Goal: Information Seeking & Learning: Understand process/instructions

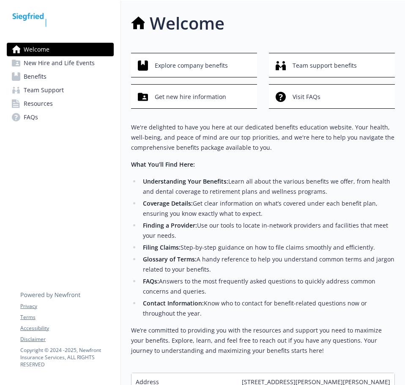
click at [45, 82] on span "Benefits" at bounding box center [35, 77] width 23 height 14
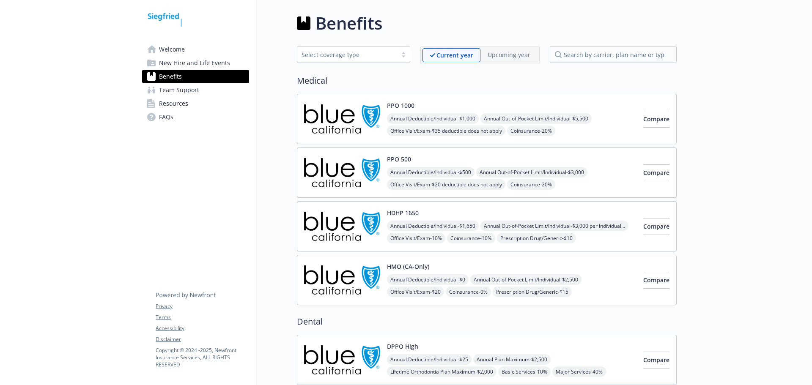
click at [405, 174] on span "Annual Deductible/Individual - $500" at bounding box center [431, 172] width 88 height 11
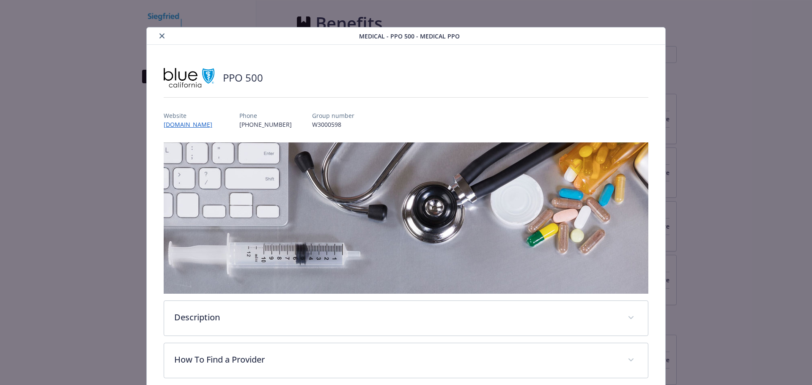
scroll to position [25, 0]
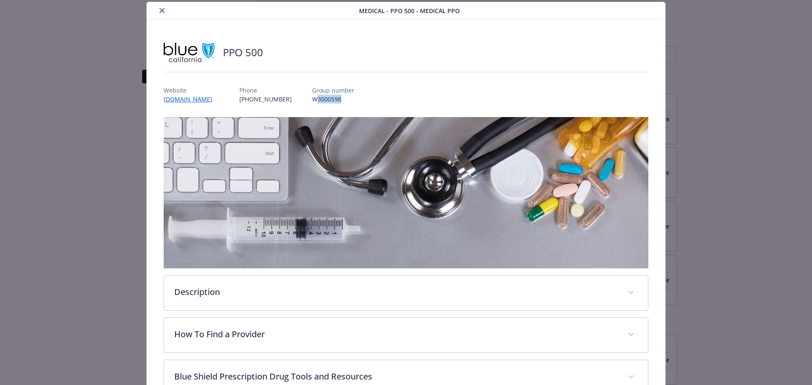
drag, startPoint x: 348, startPoint y: 100, endPoint x: 317, endPoint y: 101, distance: 30.5
click at [317, 101] on p "W3000598" at bounding box center [333, 99] width 42 height 9
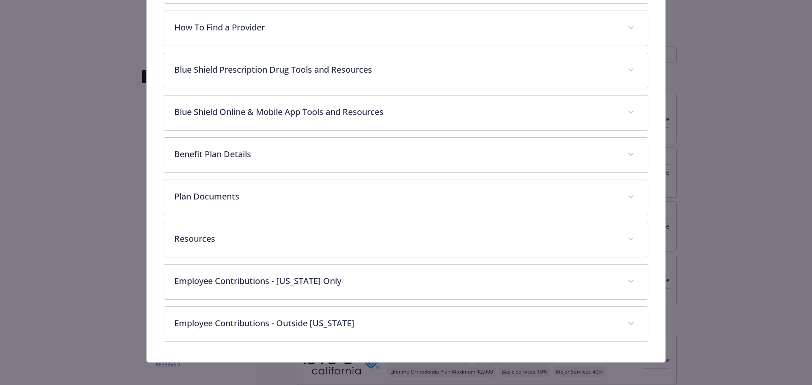
scroll to position [336, 0]
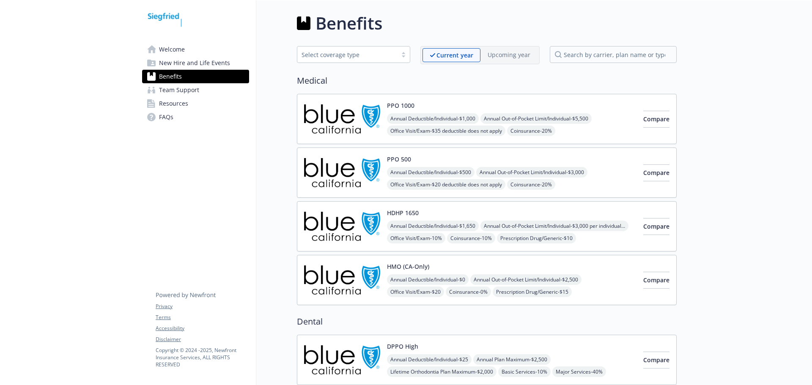
click at [405, 163] on div "PPO 500 Annual Deductible/Individual - $500 Annual Out-of-Pocket Limit/Individu…" at bounding box center [512, 173] width 250 height 36
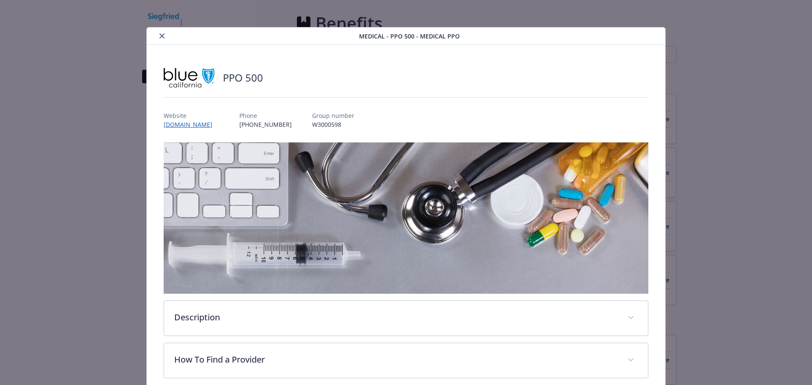
drag, startPoint x: 738, startPoint y: 176, endPoint x: 729, endPoint y: 176, distance: 8.9
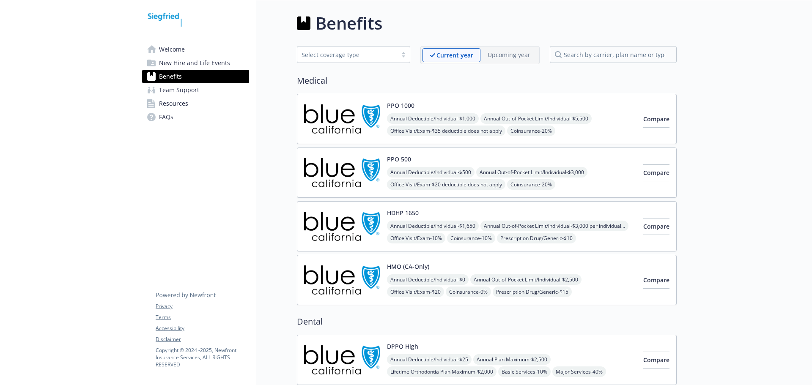
click at [405, 161] on div "PPO 500 Annual Deductible/Individual - $500 Annual Out-of-Pocket Limit/Individu…" at bounding box center [512, 173] width 250 height 36
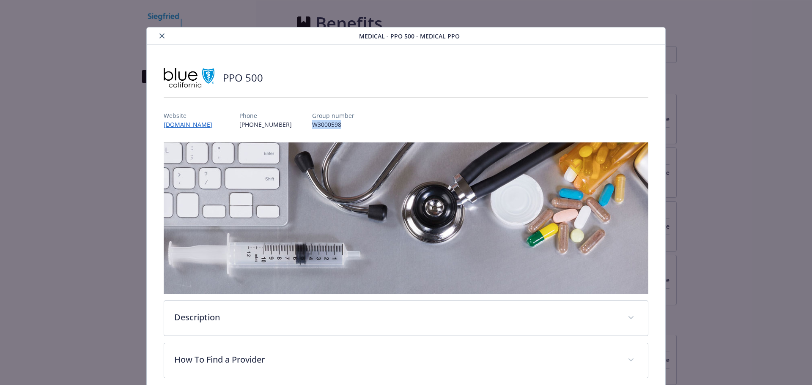
drag, startPoint x: 334, startPoint y: 124, endPoint x: 308, endPoint y: 124, distance: 25.4
click at [308, 124] on div "Website www.blueshieldca.com Phone (866) 346-7198 Group number W3000598" at bounding box center [406, 116] width 485 height 25
click at [318, 126] on p "W3000598" at bounding box center [333, 124] width 42 height 9
drag, startPoint x: 325, startPoint y: 124, endPoint x: 332, endPoint y: 124, distance: 7.2
click at [332, 124] on p "W3000598" at bounding box center [333, 124] width 42 height 9
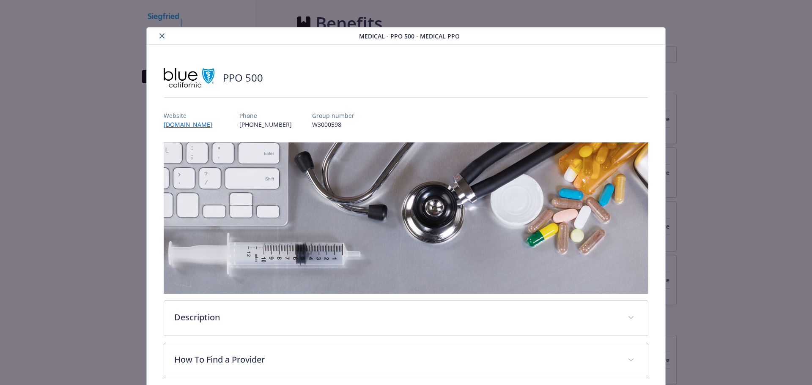
click at [339, 129] on div "PPO 500 Website www.blueshieldca.com Phone (866) 346-7198 Group number W3000598…" at bounding box center [406, 370] width 485 height 610
drag, startPoint x: 333, startPoint y: 124, endPoint x: 341, endPoint y: 125, distance: 7.7
click at [341, 125] on p "W3000598" at bounding box center [333, 124] width 42 height 9
click at [350, 125] on p "W3000598" at bounding box center [333, 124] width 42 height 9
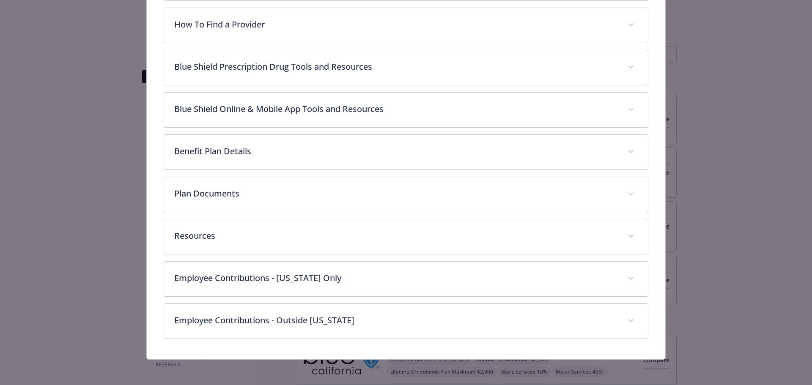
scroll to position [336, 0]
click at [405, 142] on div "Medical - PPO 500 - Medical PPO PPO 500 Website www.blueshieldca.com Phone (866…" at bounding box center [406, 192] width 812 height 385
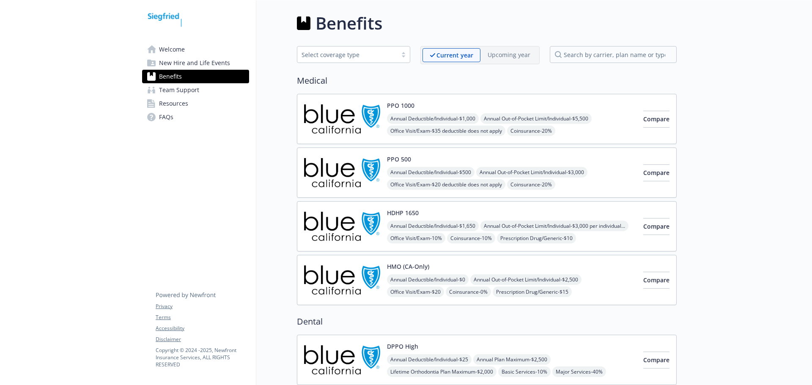
click at [174, 19] on img at bounding box center [164, 19] width 45 height 25
click at [184, 49] on span "Welcome" at bounding box center [172, 50] width 26 height 14
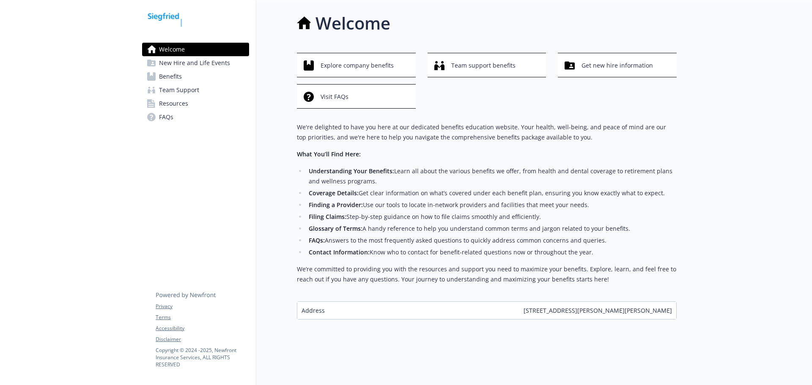
click at [209, 72] on link "Benefits" at bounding box center [195, 77] width 107 height 14
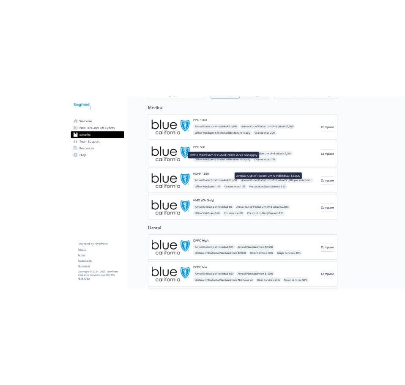
scroll to position [127, 0]
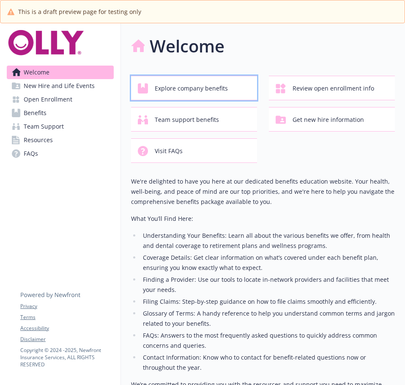
click at [182, 88] on span "Explore company benefits" at bounding box center [191, 88] width 73 height 16
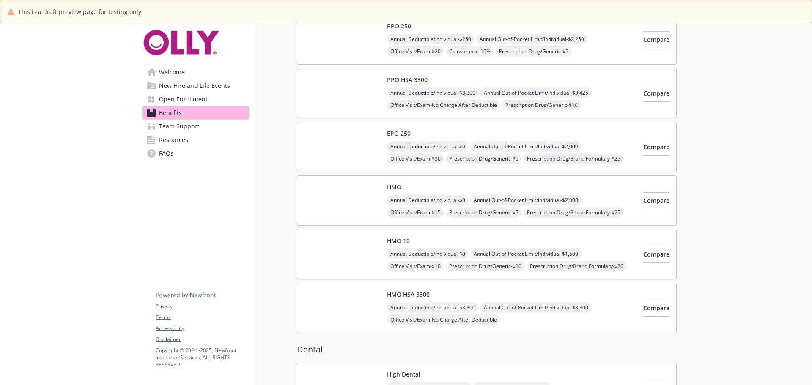
scroll to position [211, 0]
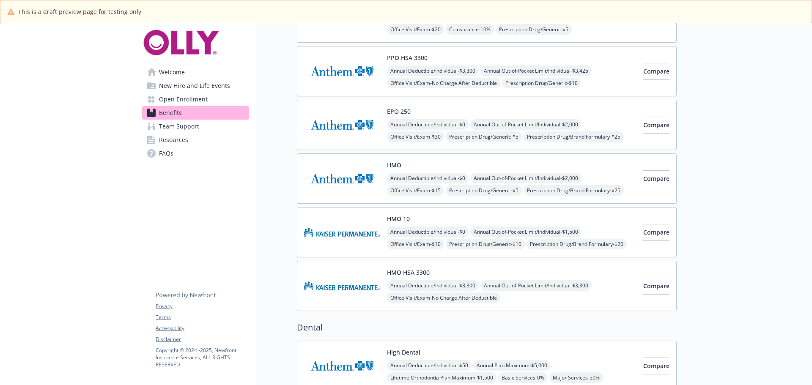
scroll to position [42, 0]
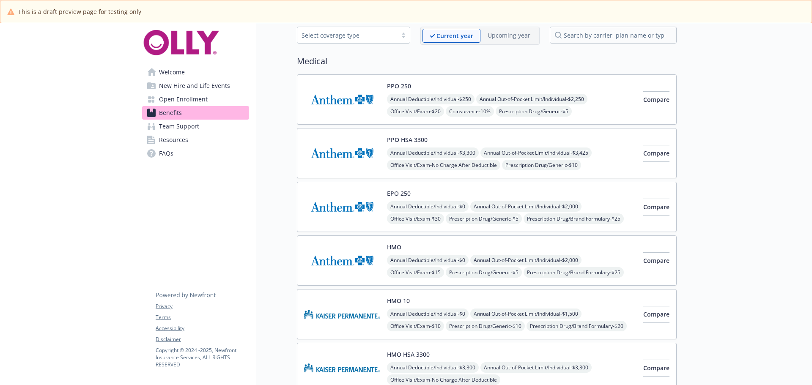
click at [405, 88] on div "PPO 250 Annual Deductible/Individual - $250 Annual Out-of-Pocket Limit/Individu…" at bounding box center [512, 100] width 250 height 36
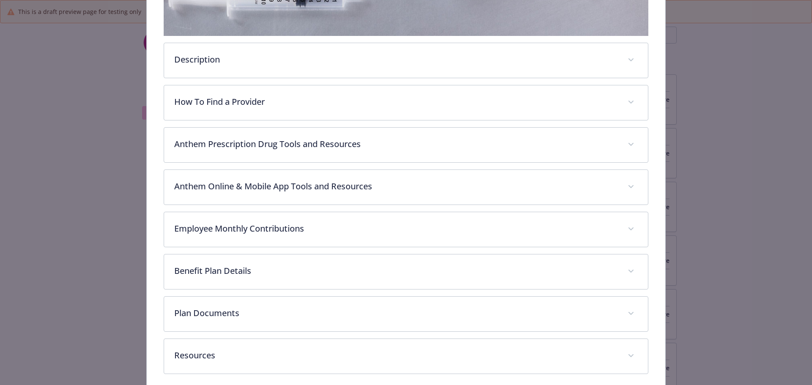
scroll to position [279, 0]
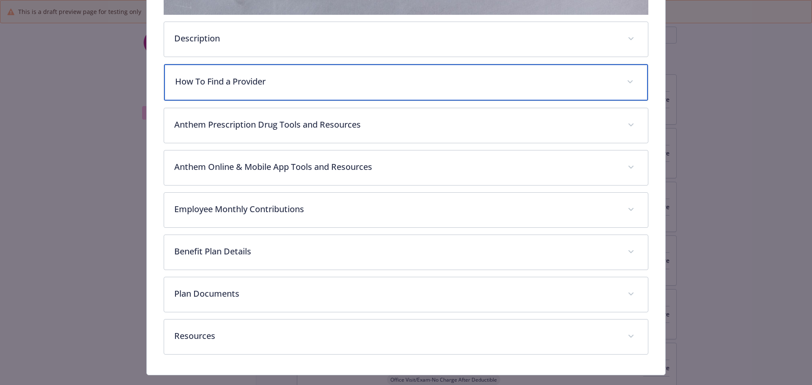
click at [294, 89] on div "How To Find a Provider" at bounding box center [406, 82] width 484 height 36
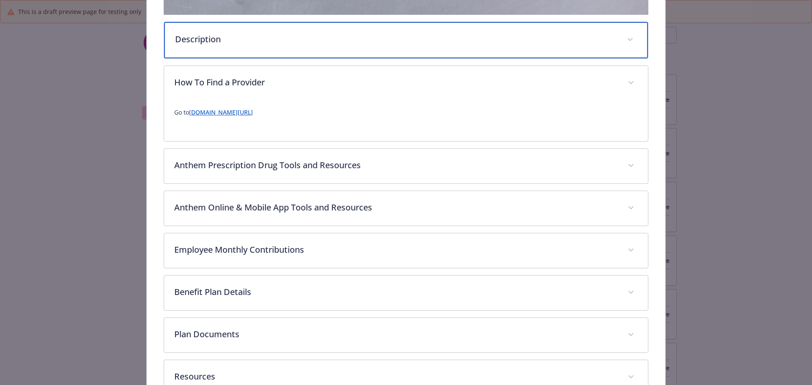
click at [239, 43] on p "Description" at bounding box center [396, 39] width 442 height 13
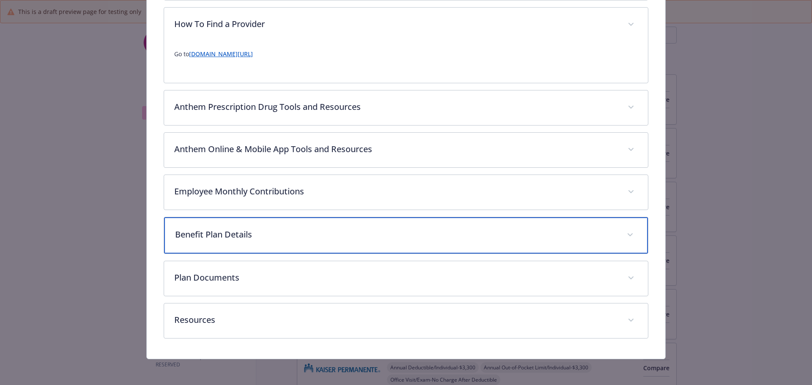
click at [255, 228] on div "Benefit Plan Details" at bounding box center [406, 235] width 484 height 36
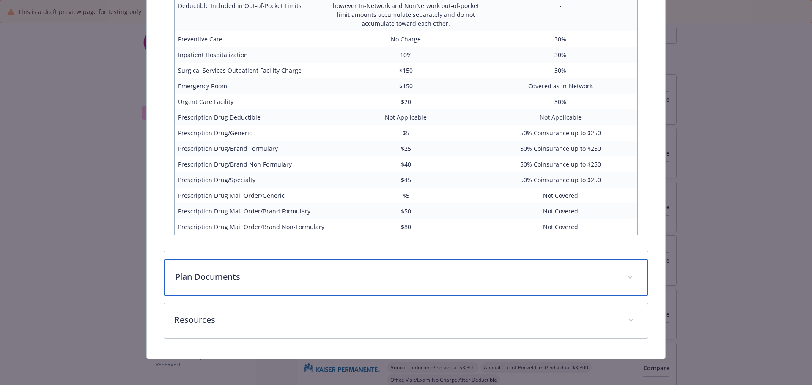
click at [249, 285] on div "Plan Documents" at bounding box center [406, 278] width 484 height 36
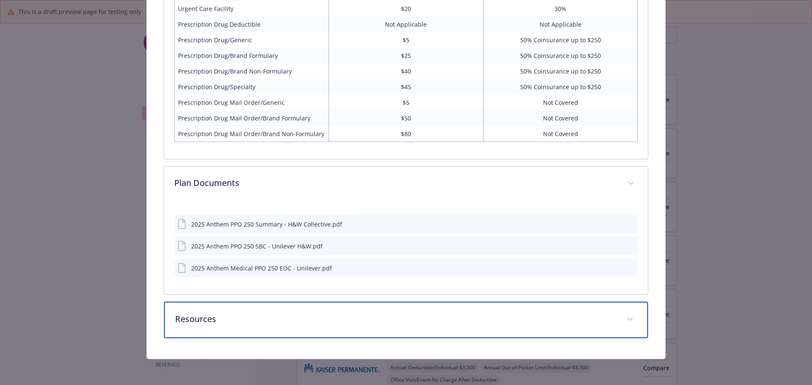
click at [253, 316] on p "Resources" at bounding box center [396, 319] width 442 height 13
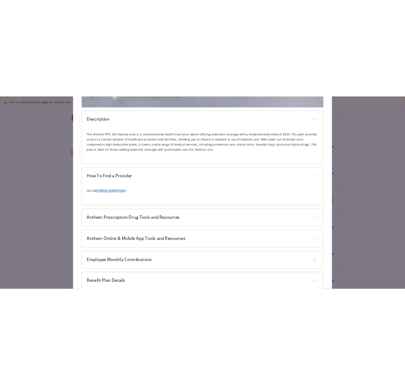
scroll to position [140, 0]
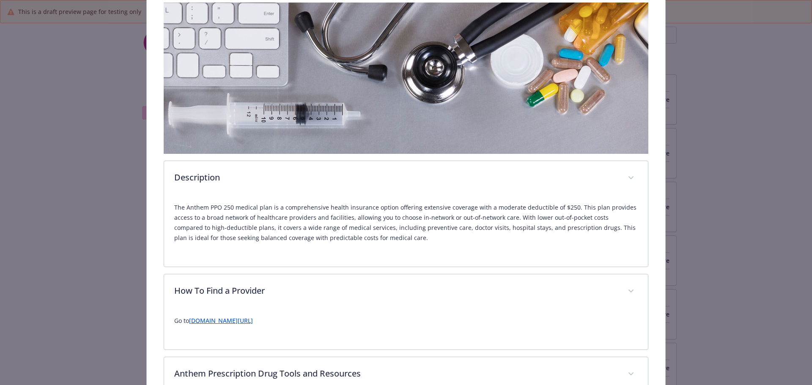
click at [233, 317] on link "www.anthem.com/find-care" at bounding box center [221, 321] width 64 height 8
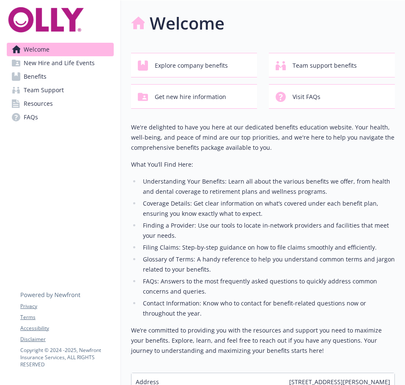
click at [53, 63] on span "New Hire and Life Events" at bounding box center [59, 63] width 71 height 14
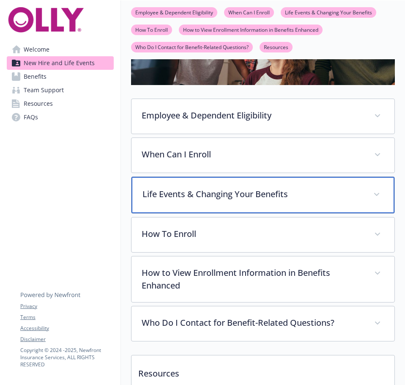
click at [235, 205] on div "Life Events & Changing Your Benefits" at bounding box center [263, 195] width 263 height 36
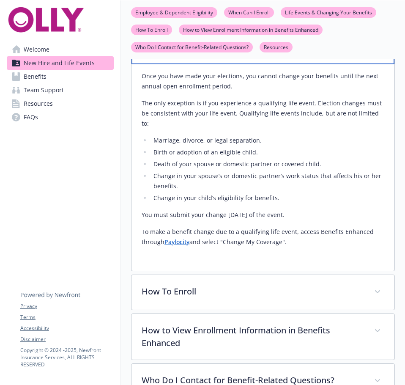
scroll to position [296, 0]
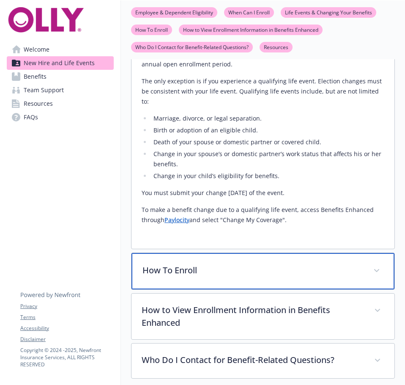
click at [203, 264] on p "How To Enroll" at bounding box center [253, 270] width 221 height 13
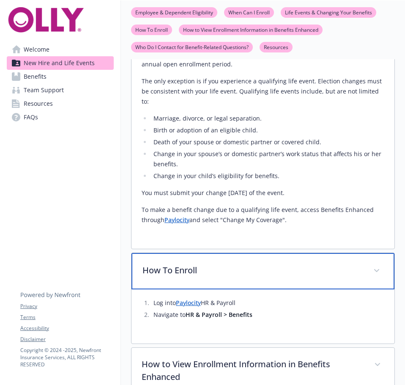
click at [203, 264] on p "How To Enroll" at bounding box center [253, 270] width 221 height 13
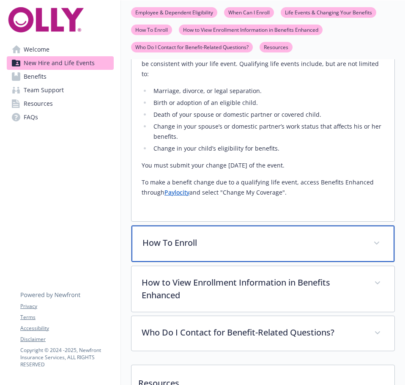
scroll to position [338, 0]
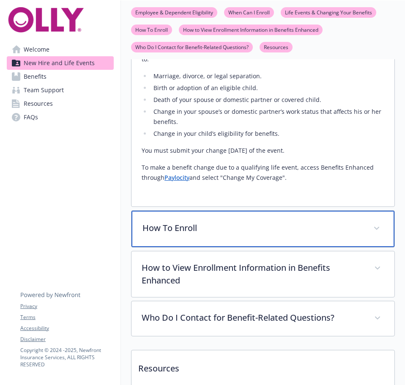
click at [207, 222] on p "How To Enroll" at bounding box center [253, 228] width 221 height 13
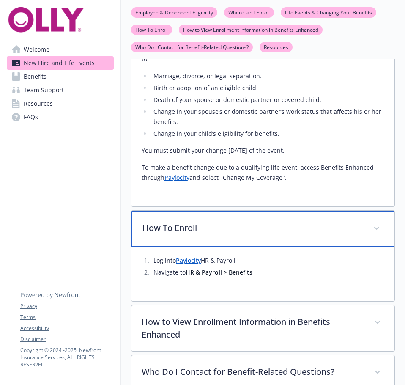
click at [211, 222] on p "How To Enroll" at bounding box center [253, 228] width 221 height 13
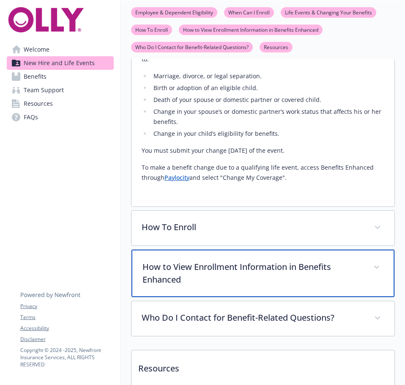
click at [212, 272] on p "How to View Enrollment Information in Benefits Enhanced" at bounding box center [253, 273] width 221 height 25
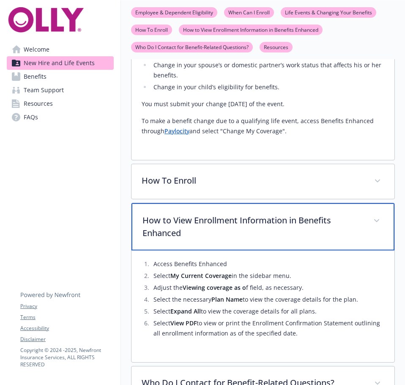
scroll to position [465, 0]
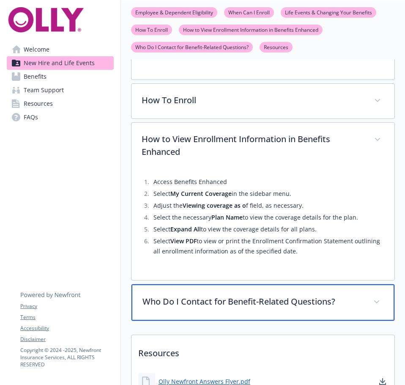
click at [240, 295] on p "Who Do I Contact for Benefit-Related Questions?" at bounding box center [253, 301] width 221 height 13
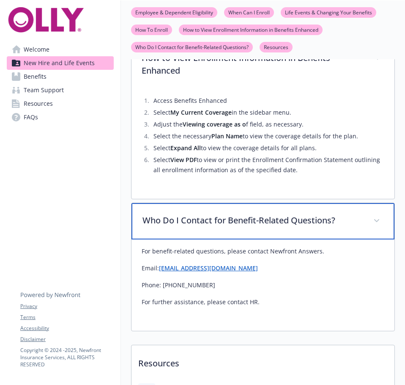
scroll to position [550, 0]
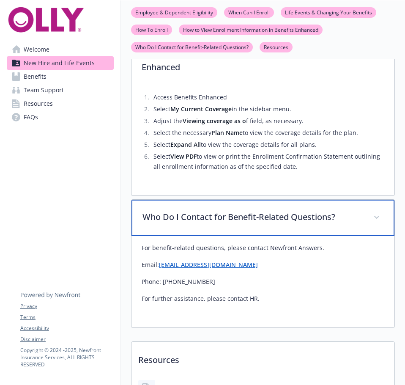
click at [228, 220] on div "Who Do I Contact for Benefit-Related Questions?" at bounding box center [263, 218] width 263 height 36
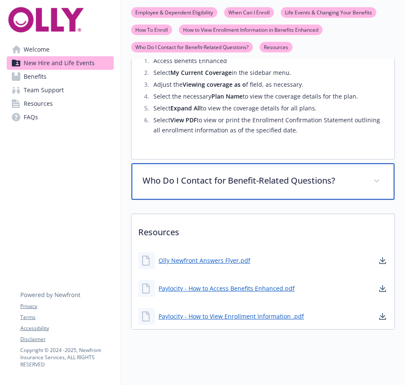
scroll to position [588, 0]
